Goal: Transaction & Acquisition: Purchase product/service

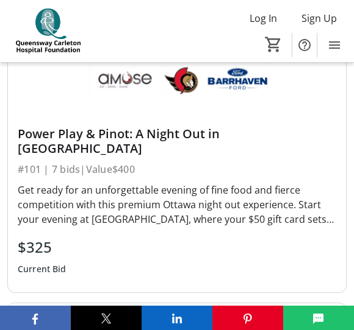
scroll to position [619, 0]
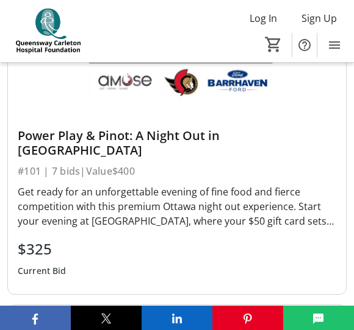
click at [306, 140] on div "Power Play & Pinot: A Night Out in [GEOGRAPHIC_DATA]" at bounding box center [177, 143] width 318 height 29
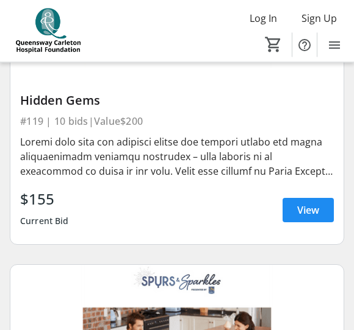
scroll to position [6884, 0]
click at [317, 212] on span "View" at bounding box center [308, 210] width 22 height 15
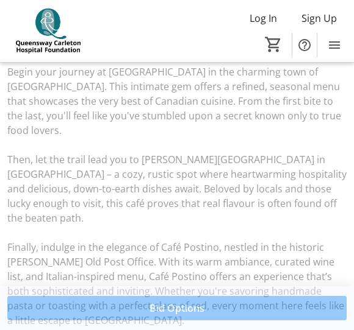
scroll to position [368, 0]
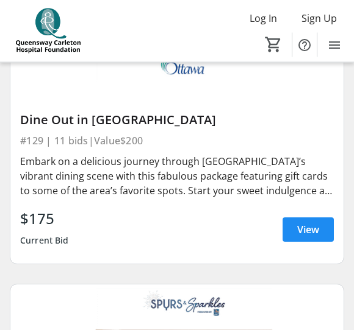
scroll to position [10729, 0]
click at [187, 243] on div "$175 Current Bid View" at bounding box center [176, 230] width 313 height 44
click at [304, 224] on span "View" at bounding box center [308, 230] width 22 height 15
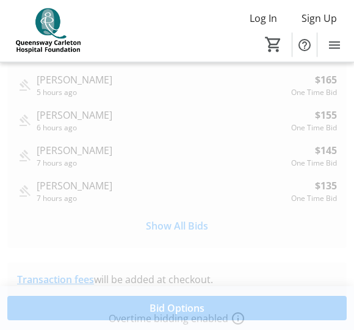
scroll to position [580, 0]
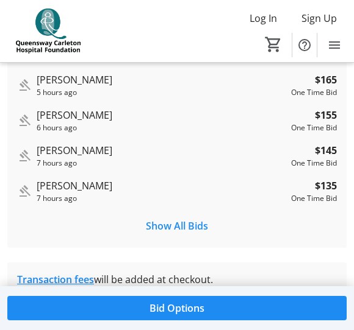
scroll to position [10729, 0]
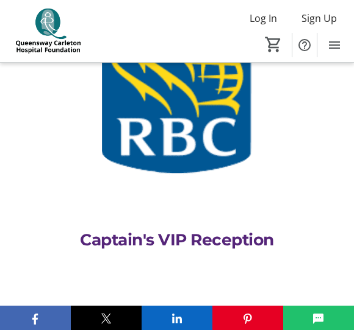
scroll to position [5647, 0]
